Goal: Task Accomplishment & Management: Use online tool/utility

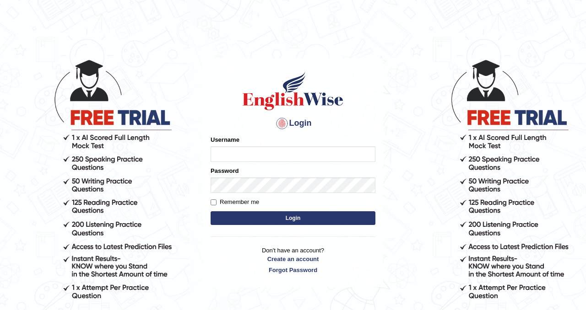
type input "Chetna09"
click at [272, 220] on button "Login" at bounding box center [292, 218] width 165 height 14
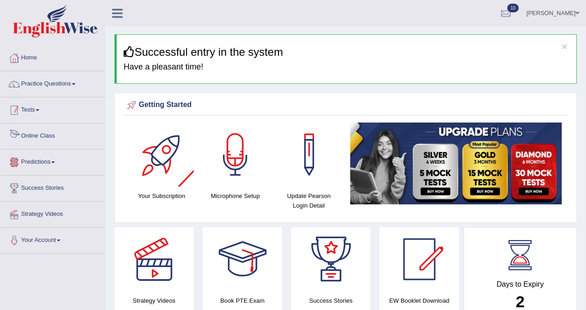
click at [39, 111] on span at bounding box center [38, 110] width 4 height 2
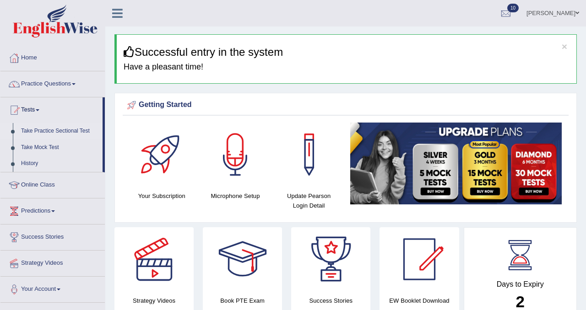
click at [48, 131] on link "Take Practice Sectional Test" at bounding box center [60, 131] width 86 height 16
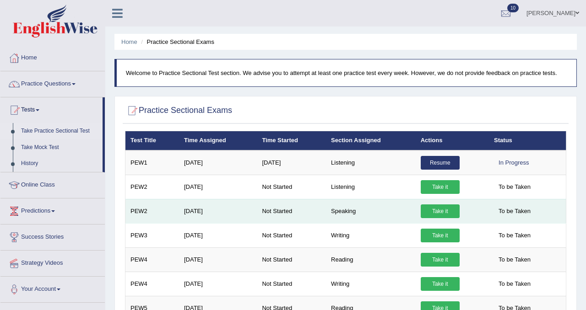
click at [453, 207] on link "Take it" at bounding box center [439, 212] width 39 height 14
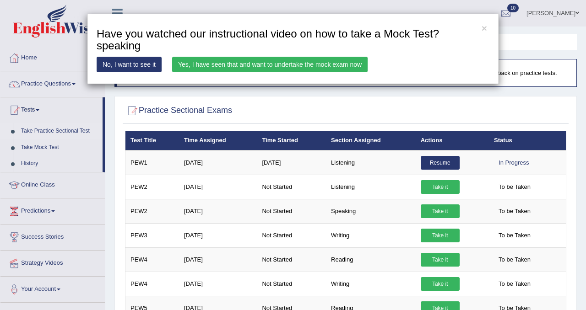
click at [309, 65] on link "Yes, I have seen that and want to undertake the mock exam now" at bounding box center [269, 65] width 195 height 16
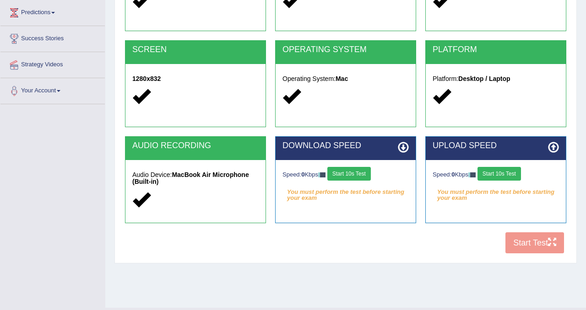
scroll to position [170, 0]
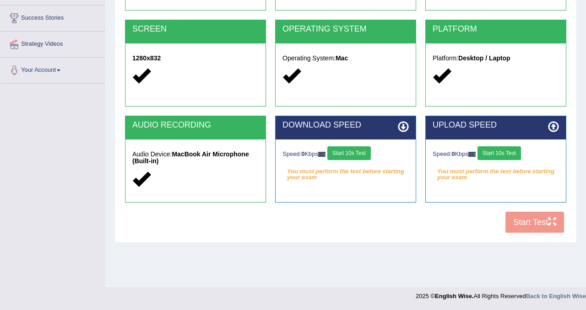
click at [355, 153] on button "Start 10s Test" at bounding box center [348, 153] width 43 height 14
click at [511, 152] on button "Start 10s Test" at bounding box center [498, 153] width 43 height 14
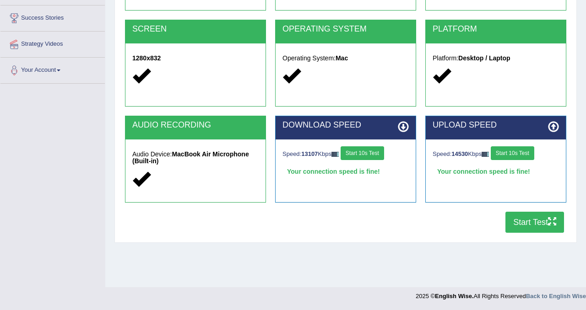
click at [541, 227] on button "Start Test" at bounding box center [534, 222] width 59 height 21
